Goal: Navigation & Orientation: Find specific page/section

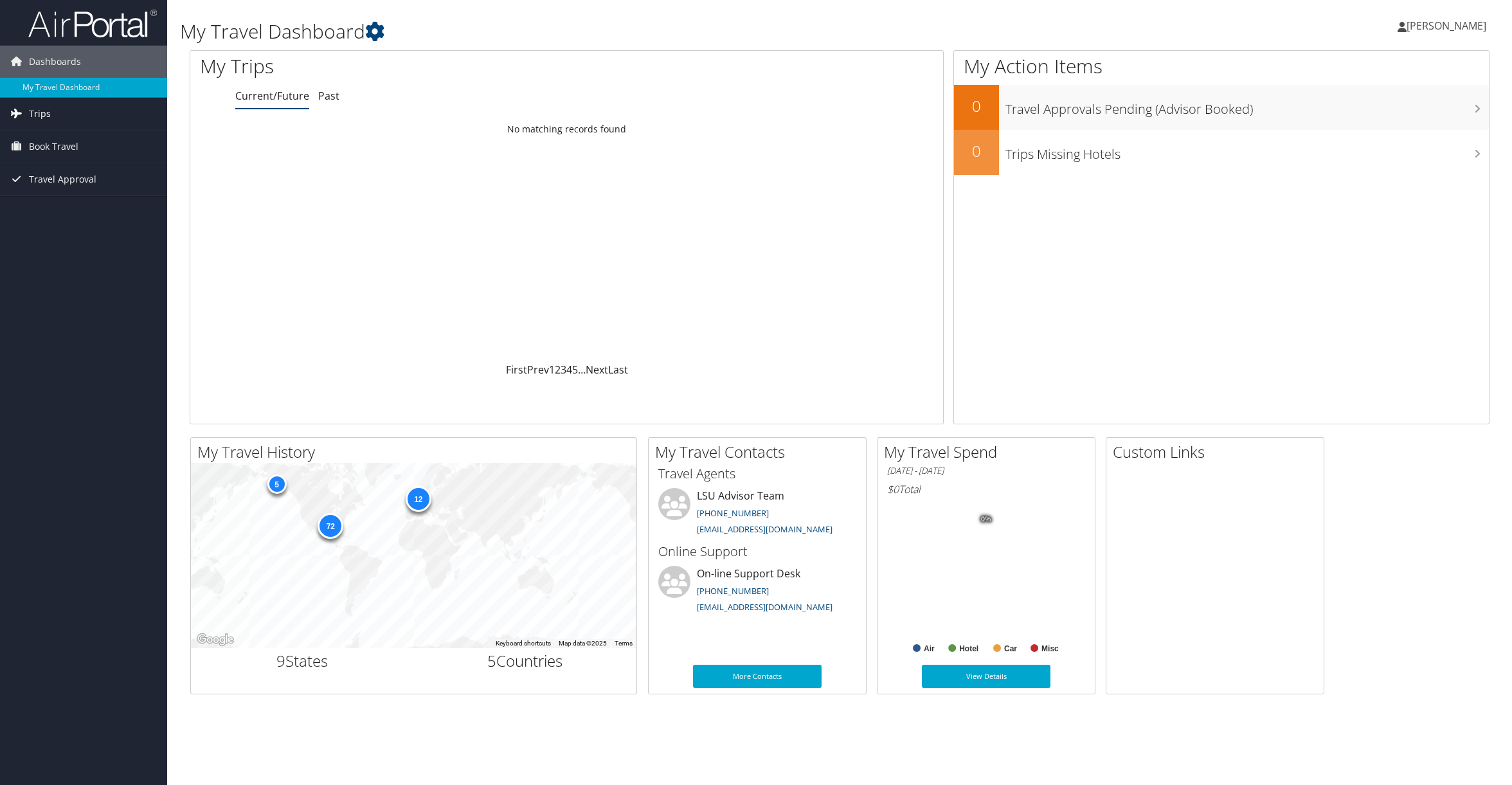
click at [43, 118] on span "Trips" at bounding box center [40, 113] width 21 height 32
click at [51, 137] on link "Current/Future Trips" at bounding box center [83, 139] width 167 height 19
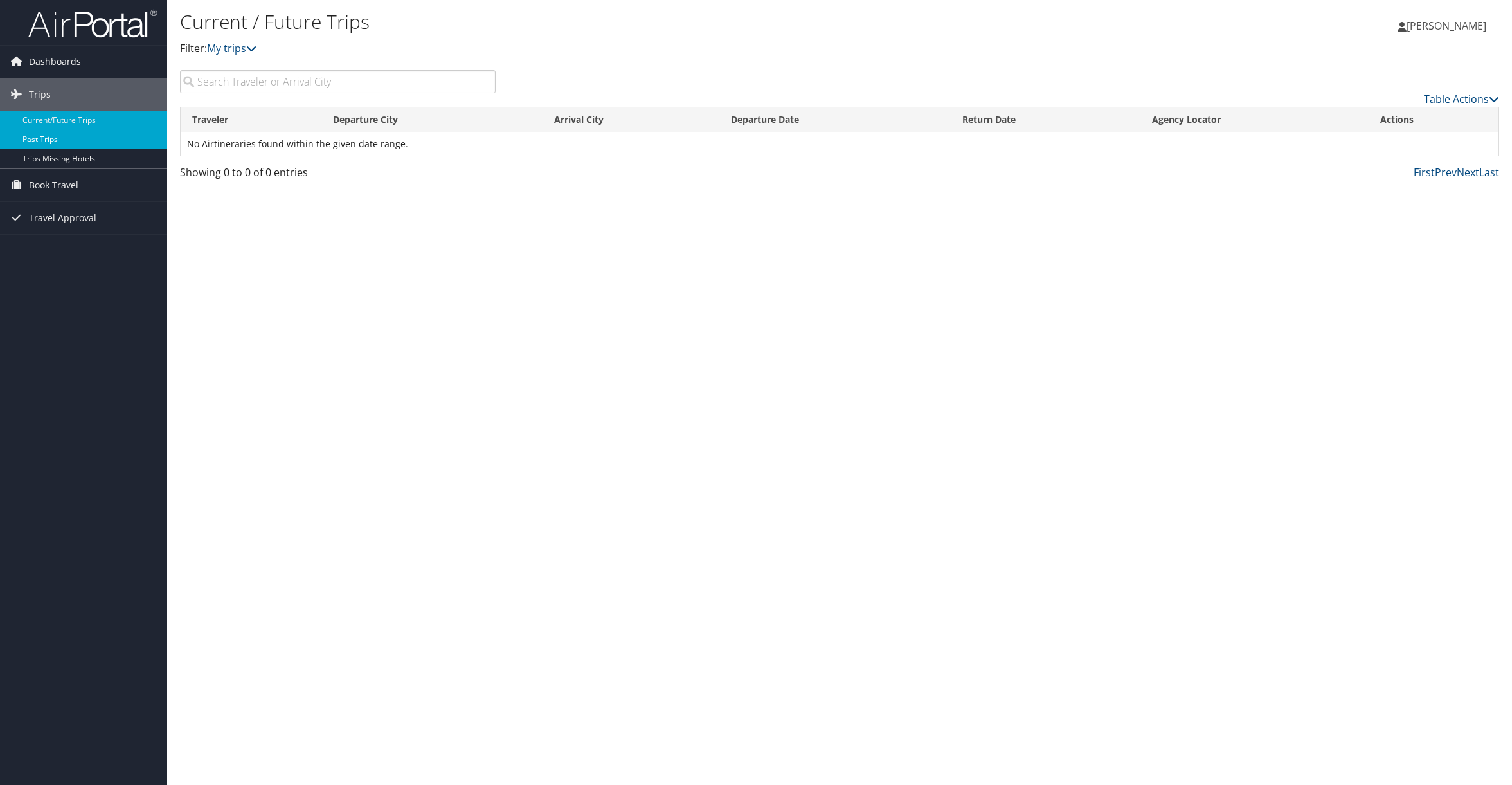
click at [32, 141] on link "Past Trips" at bounding box center [83, 139] width 167 height 19
click at [68, 159] on link "Trips Missing Hotels" at bounding box center [83, 158] width 167 height 19
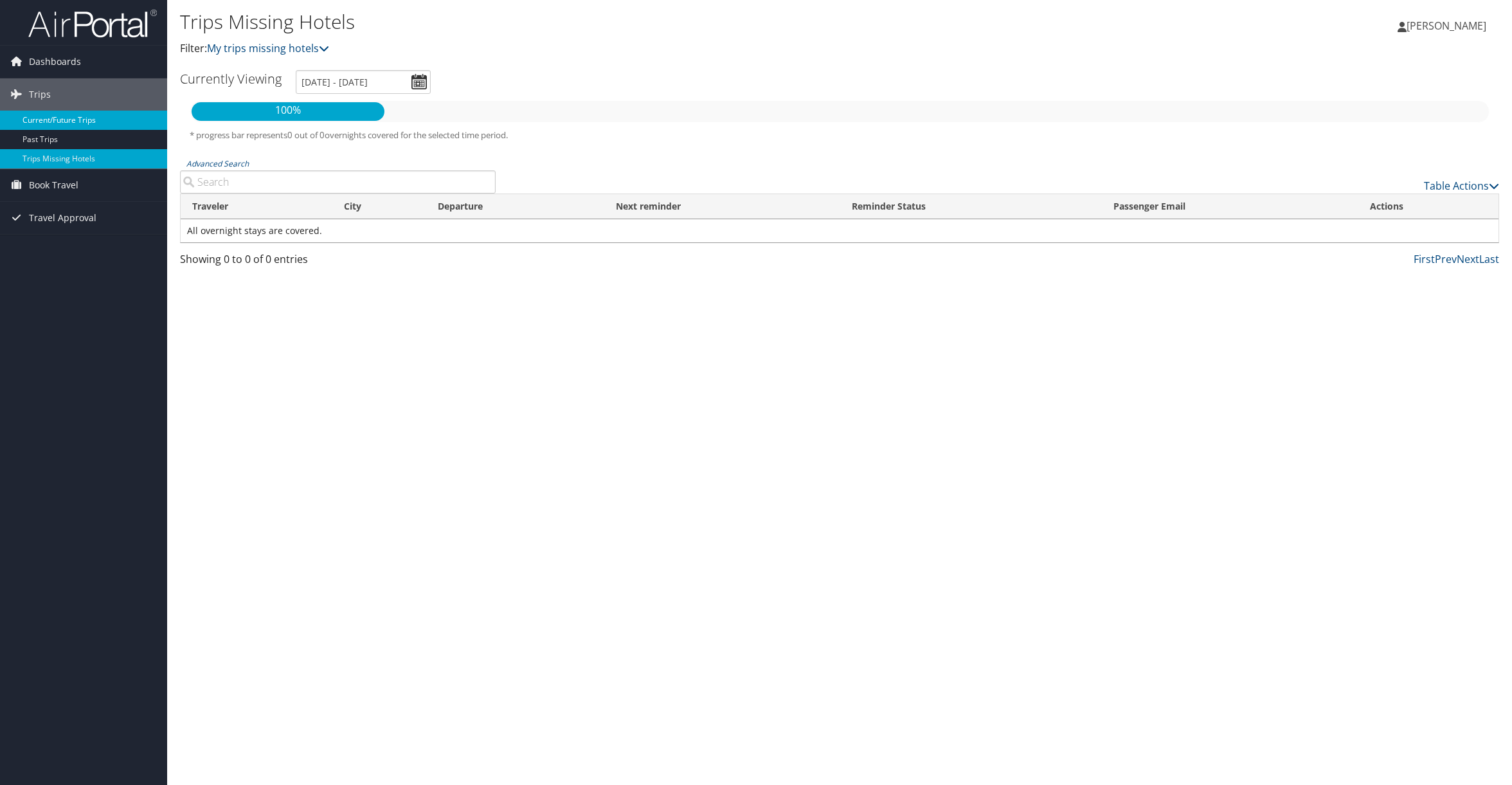
click at [62, 120] on link "Current/Future Trips" at bounding box center [83, 120] width 167 height 19
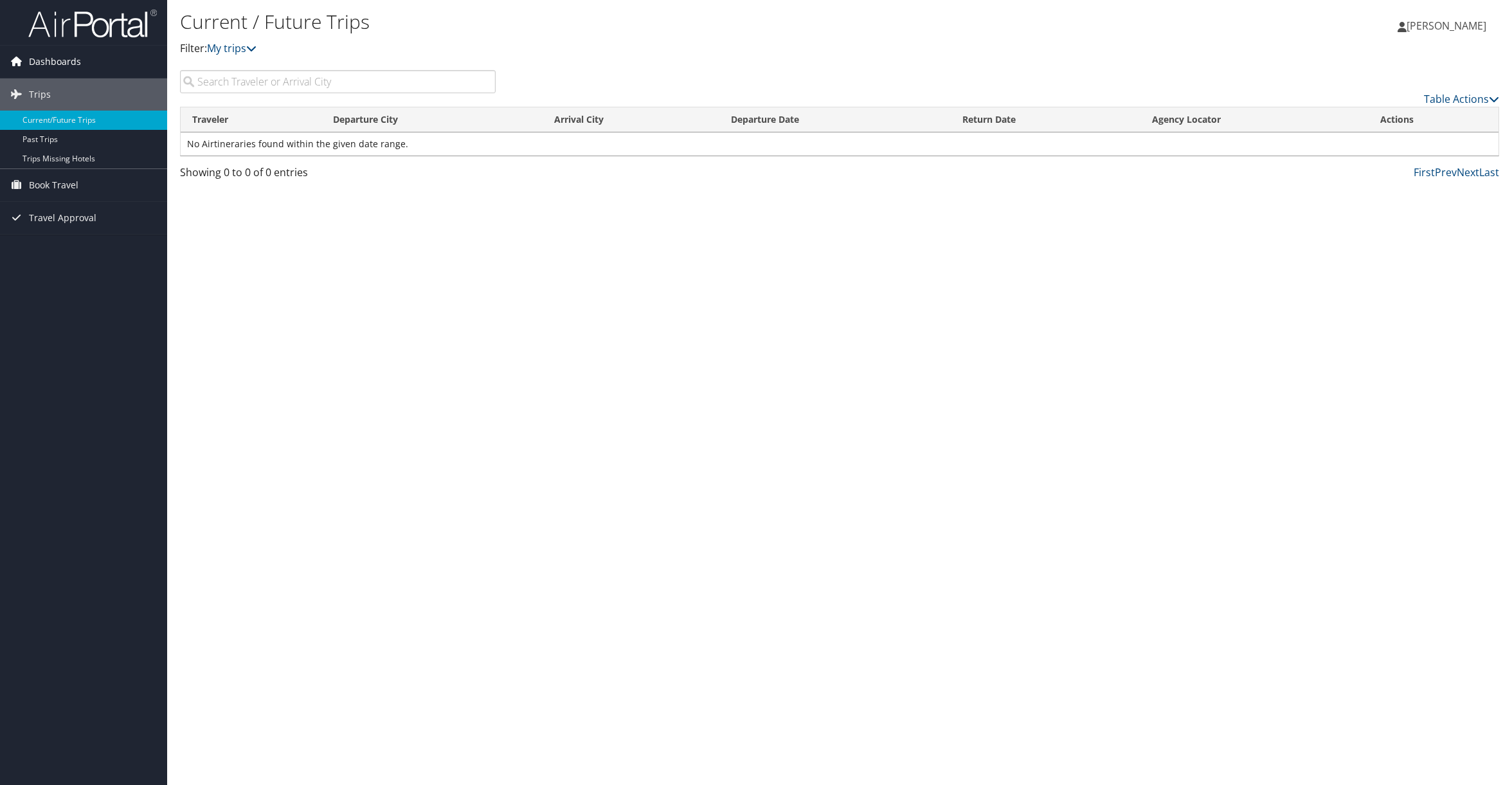
click at [40, 65] on span "Dashboards" at bounding box center [55, 61] width 52 height 32
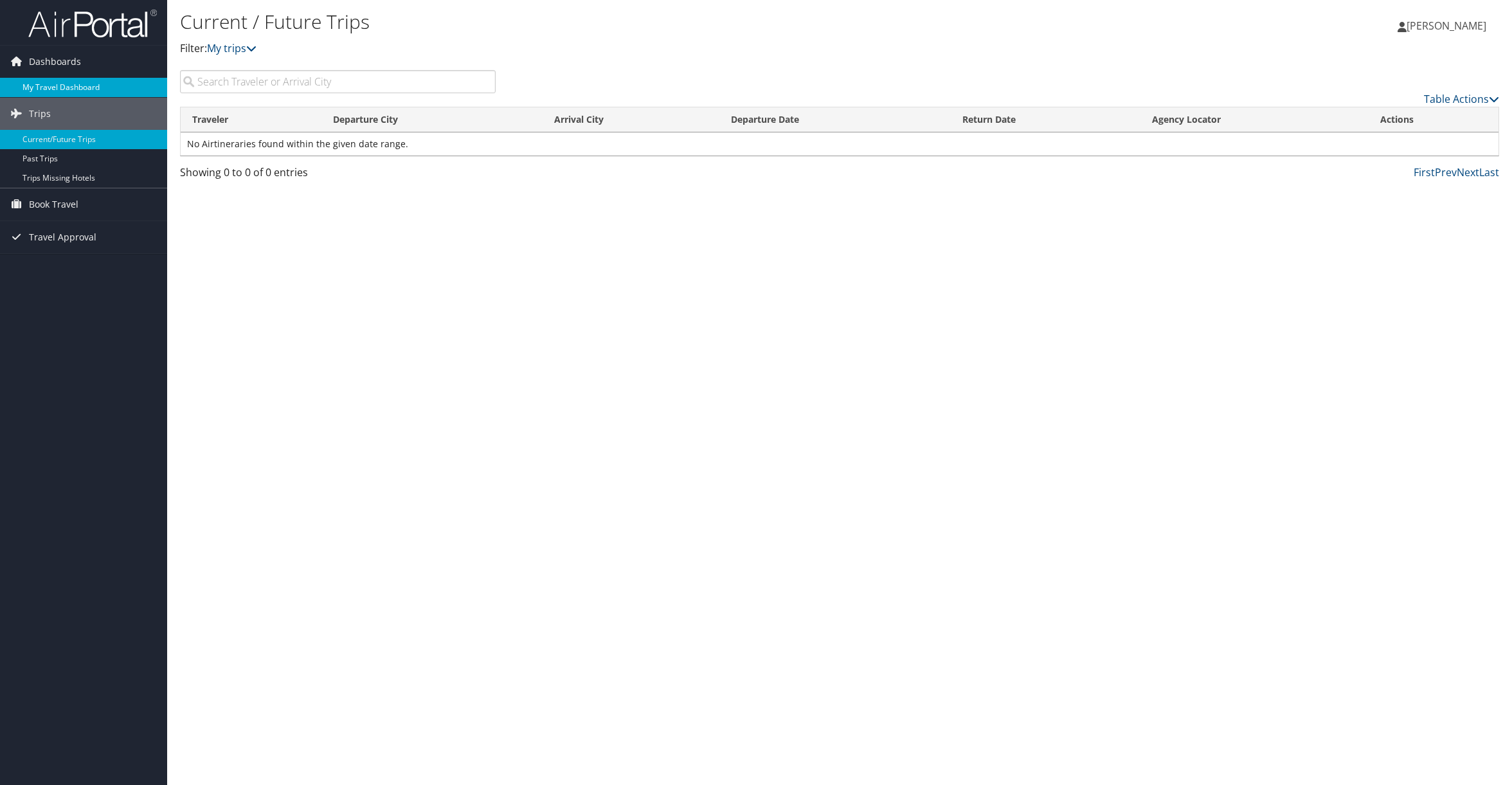
click at [49, 85] on link "My Travel Dashboard" at bounding box center [83, 87] width 167 height 19
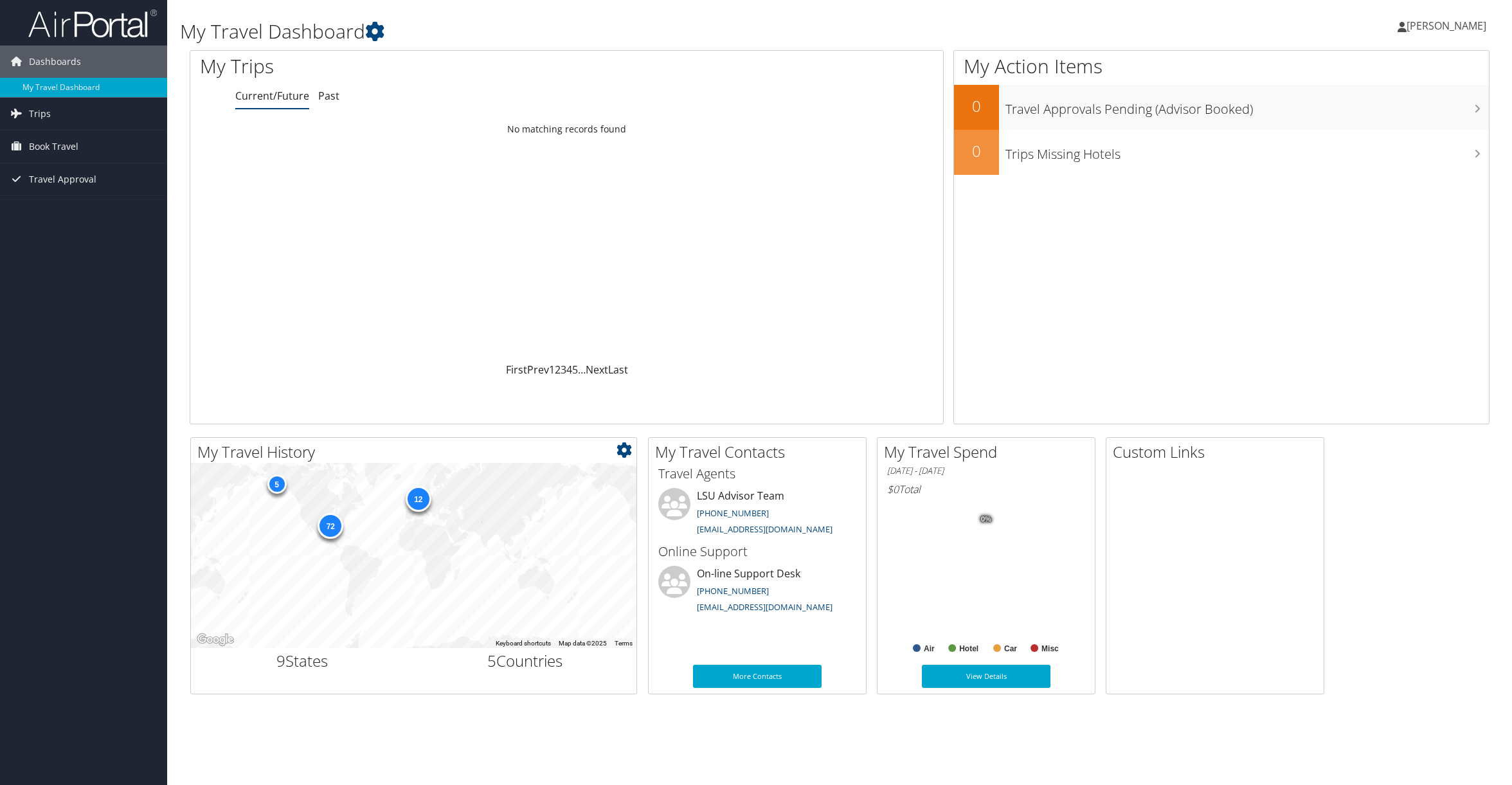
click at [278, 481] on div "5" at bounding box center [276, 484] width 19 height 19
click at [621, 450] on icon at bounding box center [624, 450] width 16 height 16
click at [481, 427] on div "My Trips Current/Future Past Loading... No matching records found First Prev 1 …" at bounding box center [840, 244] width 1319 height 387
click at [45, 113] on span "Trips" at bounding box center [40, 113] width 21 height 32
click at [50, 137] on link "Current/Future Trips" at bounding box center [83, 139] width 167 height 19
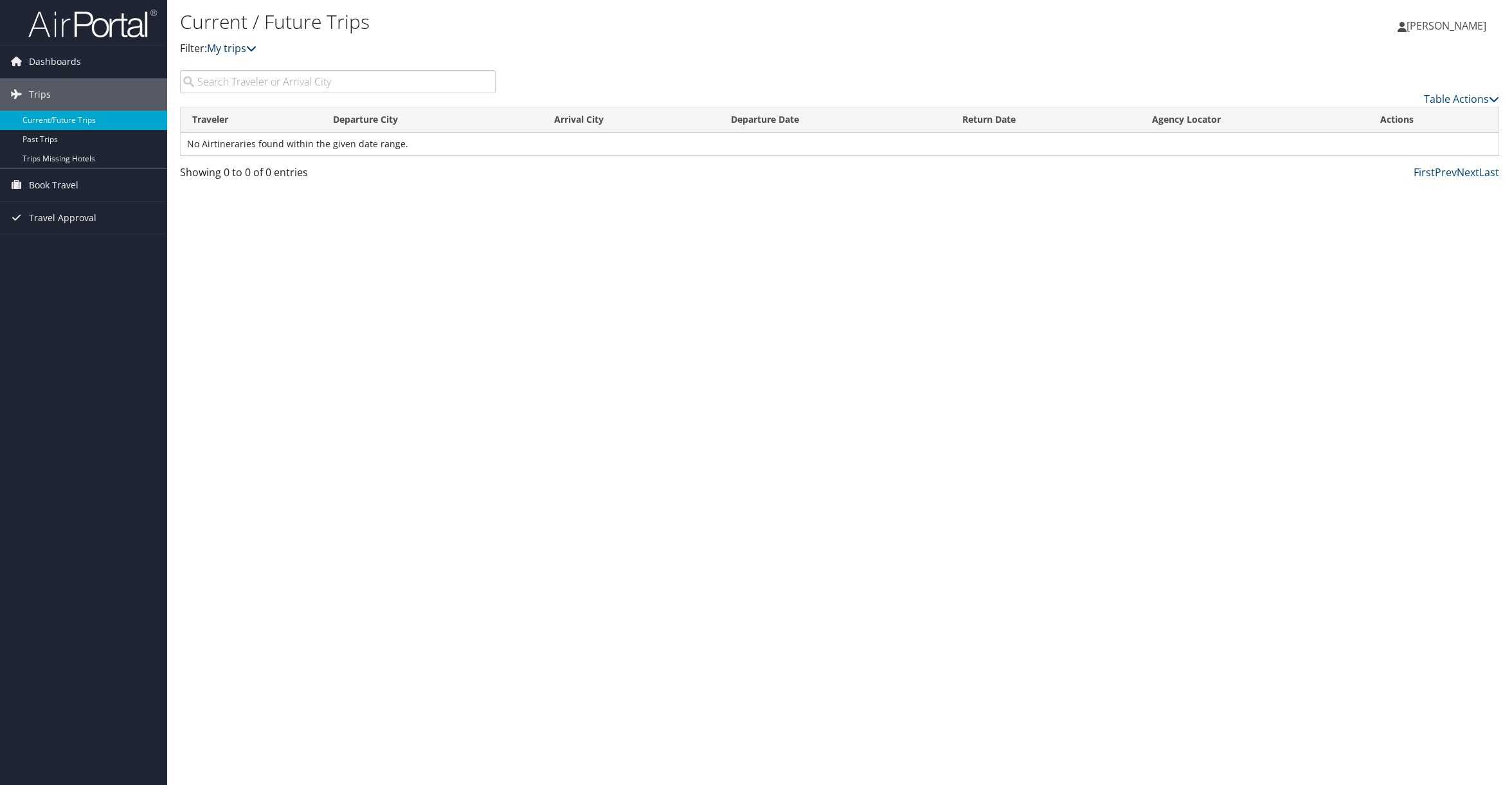
click at [235, 50] on link "My trips" at bounding box center [231, 48] width 50 height 14
click at [247, 49] on link "My trips" at bounding box center [231, 48] width 50 height 14
